Goal: Task Accomplishment & Management: Use online tool/utility

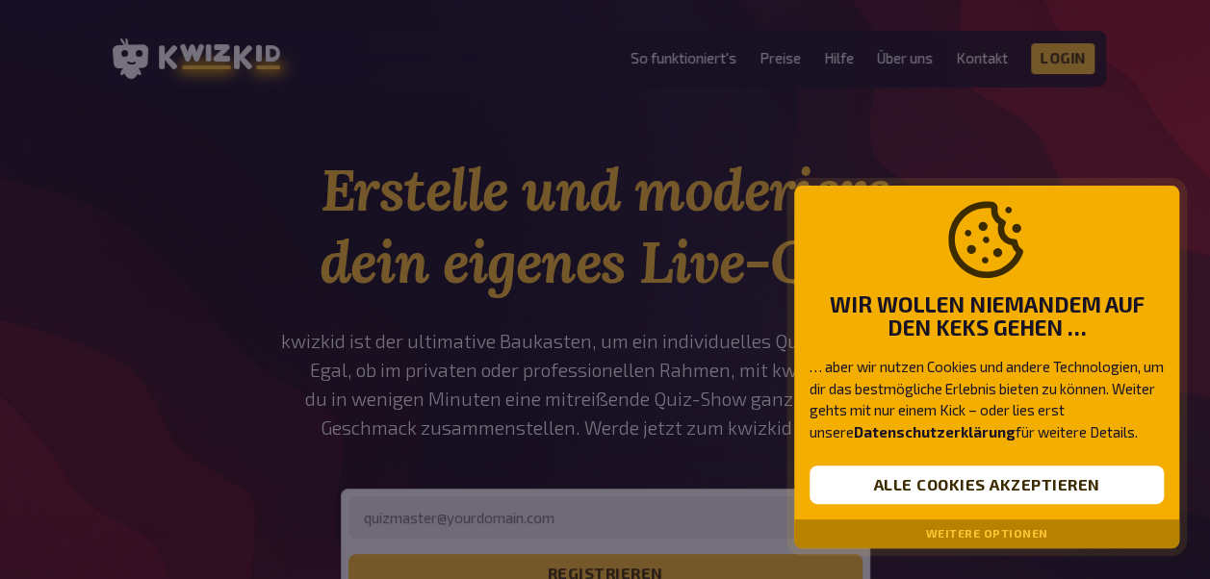
click at [945, 460] on div "Wir wollen niemandem auf den Keks gehen … … aber wir nutzen Cookies und andere …" at bounding box center [986, 353] width 385 height 335
click at [945, 462] on div "Wir wollen niemandem auf den Keks gehen … … aber wir nutzen Cookies und andere …" at bounding box center [986, 353] width 385 height 335
click at [945, 479] on button "Alle Cookies akzeptieren" at bounding box center [986, 485] width 354 height 39
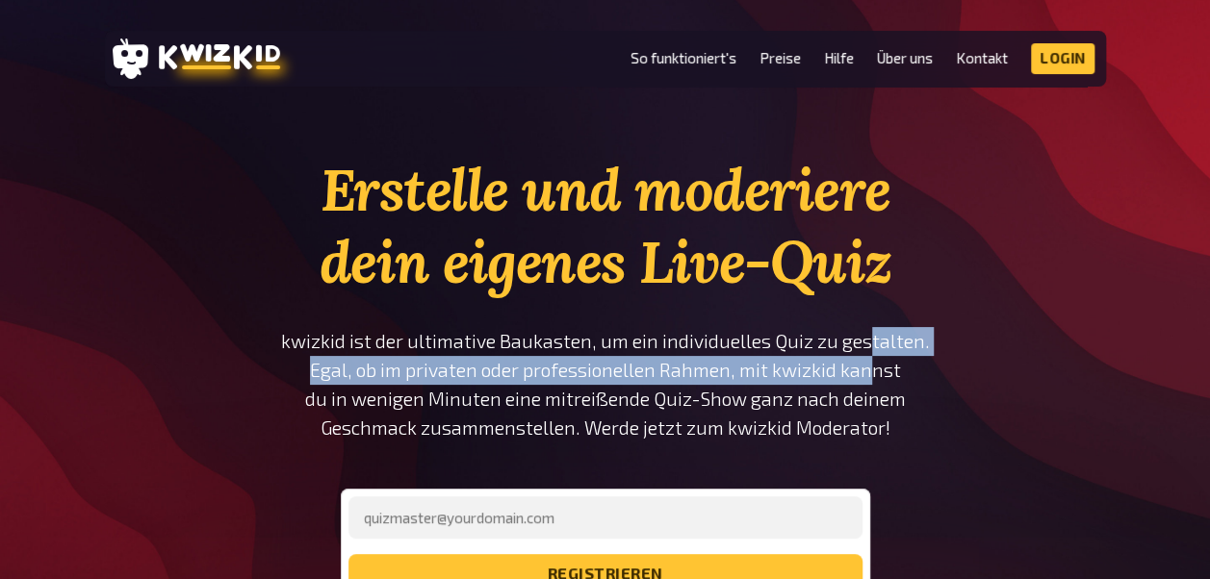
drag, startPoint x: 871, startPoint y: 383, endPoint x: 868, endPoint y: 309, distance: 74.2
click at [868, 309] on div "Erstelle und moderiere dein eigenes Live-Quiz kwizkid ist der ultimative Baukas…" at bounding box center [605, 377] width 651 height 447
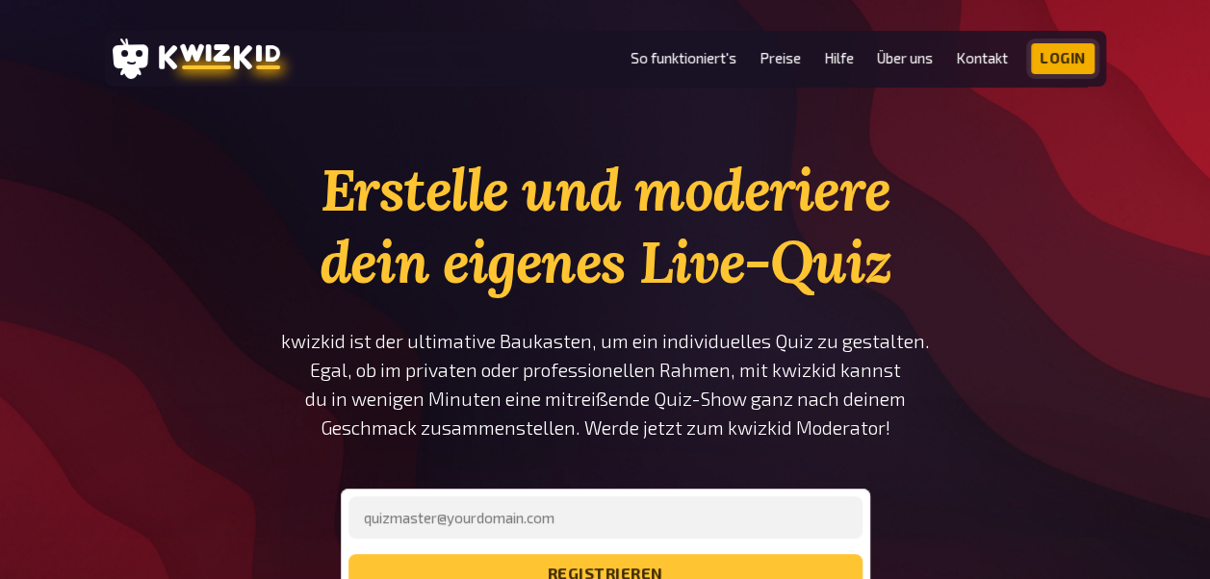
click at [1057, 62] on link "Login" at bounding box center [1063, 58] width 64 height 31
